Goal: Find specific page/section: Find specific page/section

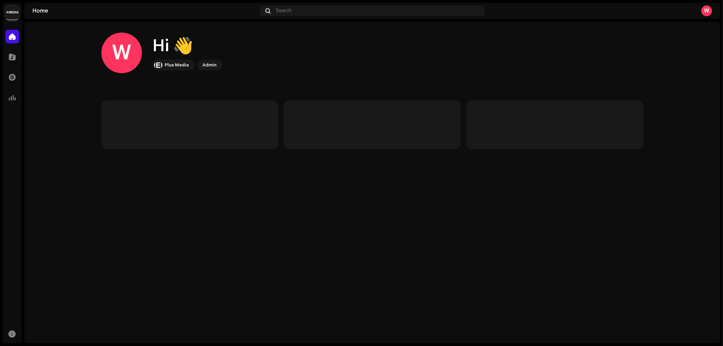
click at [13, 7] on img at bounding box center [12, 12] width 14 height 14
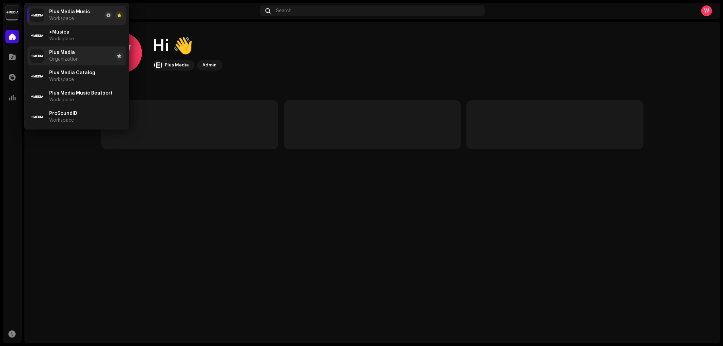
click at [69, 53] on span "Plus Media" at bounding box center [62, 52] width 26 height 5
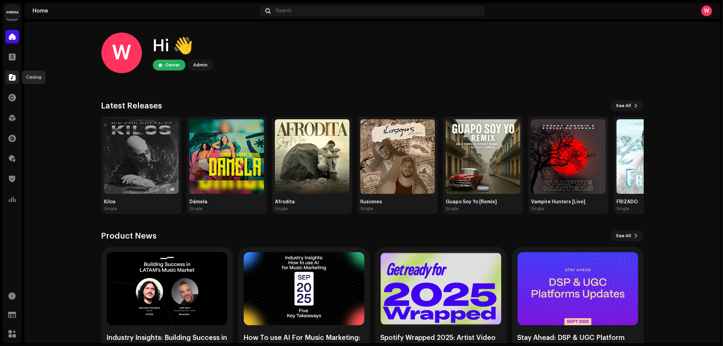
click at [11, 80] on div at bounding box center [12, 78] width 14 height 14
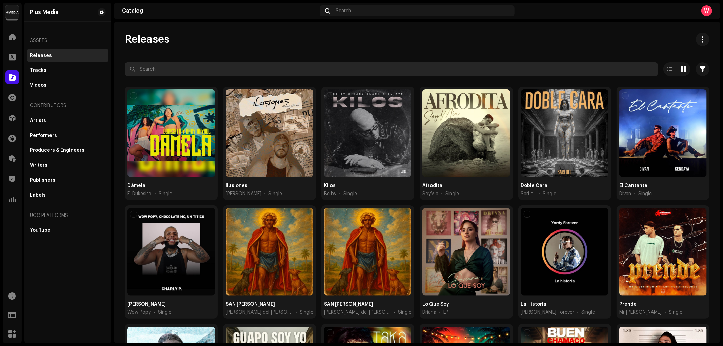
click at [176, 74] on input "text" at bounding box center [391, 69] width 533 height 14
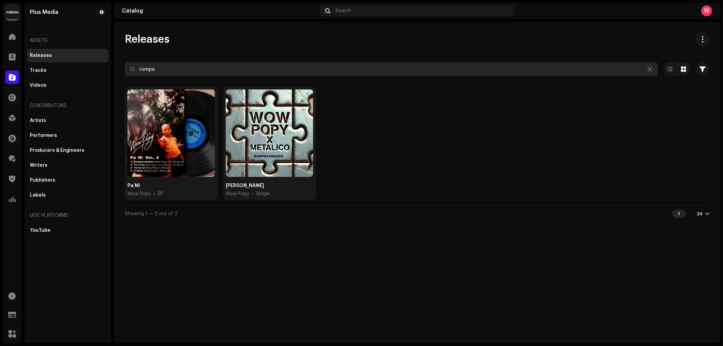
type input "rompe"
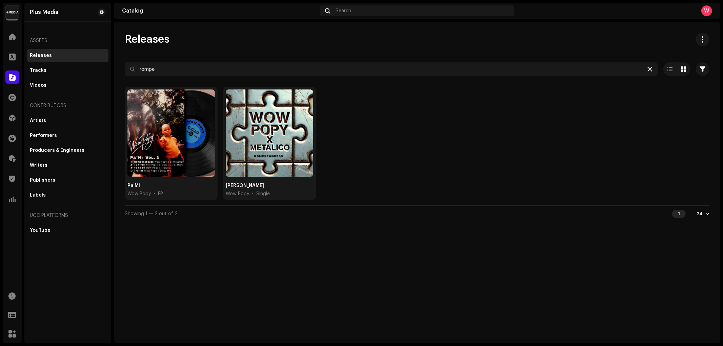
click at [649, 68] on icon at bounding box center [650, 68] width 5 height 5
